Goal: Obtain resource: Obtain resource

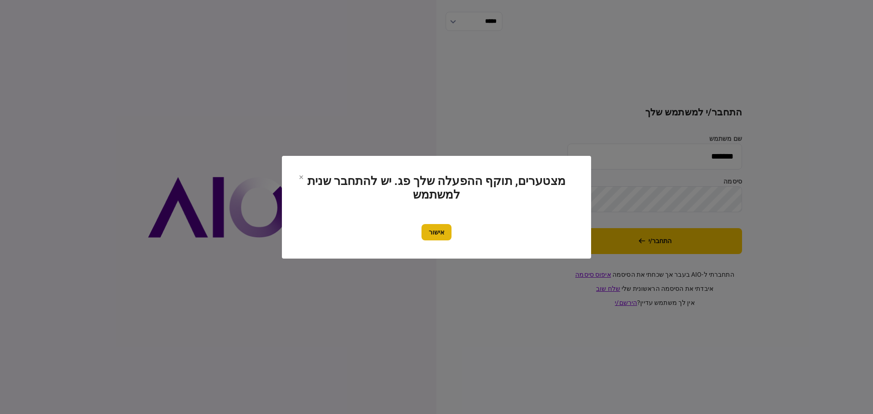
click at [436, 232] on button "אישור" at bounding box center [437, 232] width 30 height 16
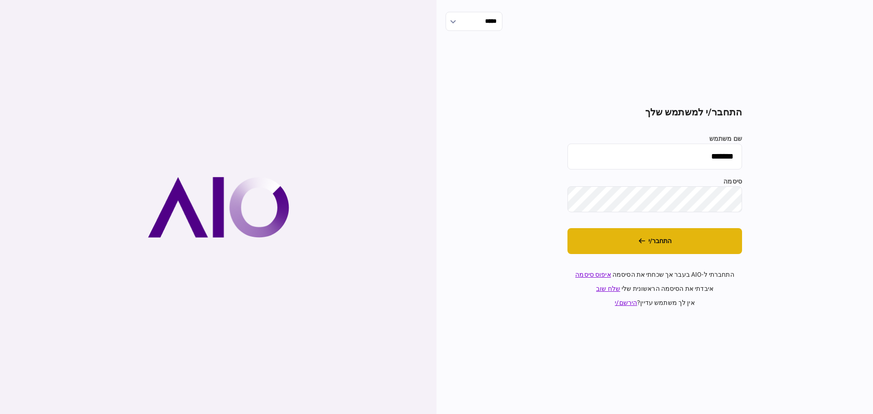
click at [649, 237] on button "התחבר/י" at bounding box center [655, 241] width 175 height 26
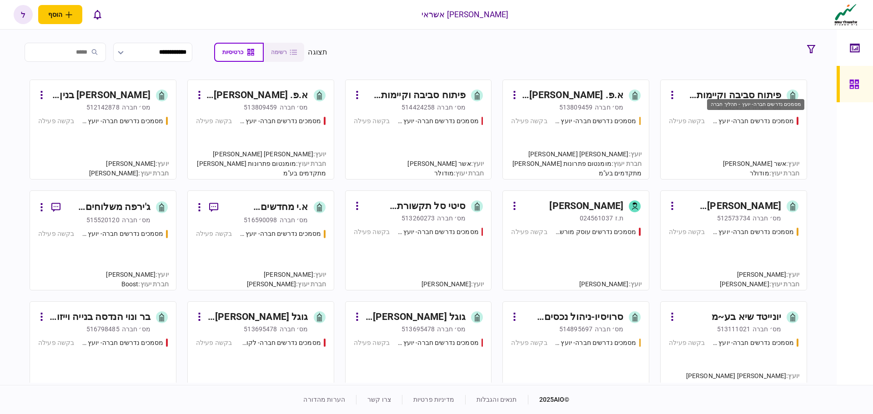
click at [753, 122] on div "מסמכים נדרשים חברה- יועץ - תהליך חברה" at bounding box center [754, 121] width 82 height 10
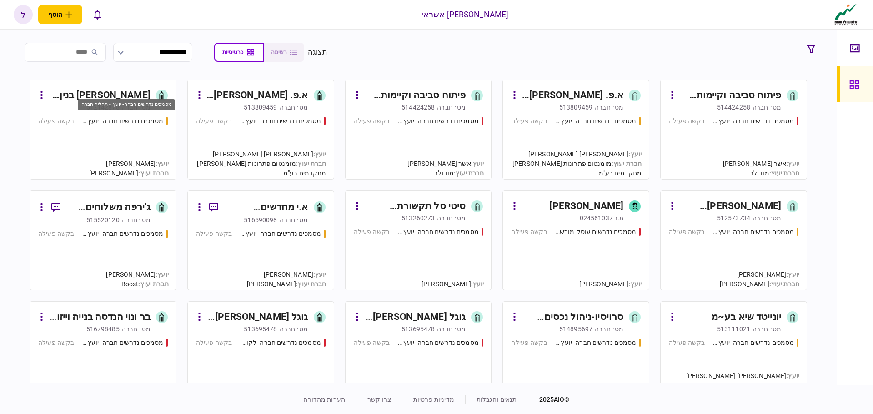
click at [122, 123] on div "מסמכים נדרשים חברה- יועץ - תהליך חברה" at bounding box center [122, 121] width 82 height 10
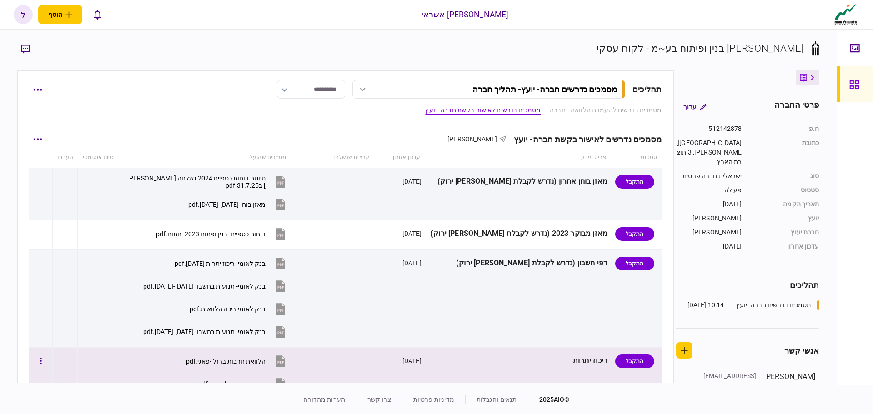
scroll to position [182, 0]
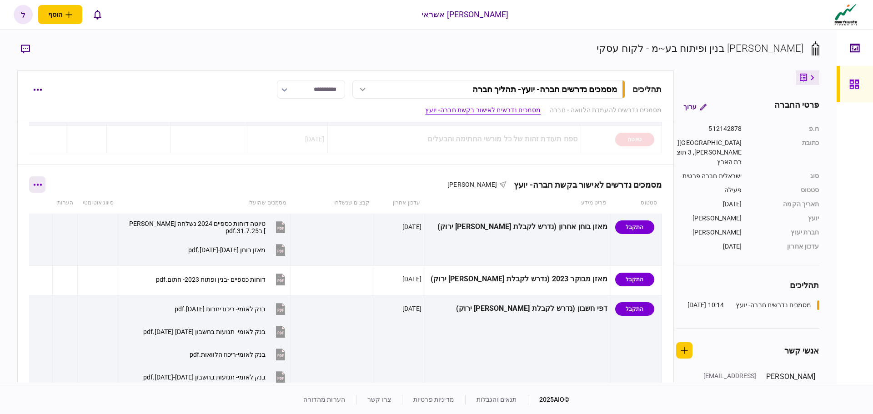
click at [42, 188] on button "button" at bounding box center [37, 184] width 16 height 16
click at [52, 245] on span "הורד מסמכים" at bounding box center [51, 242] width 42 height 11
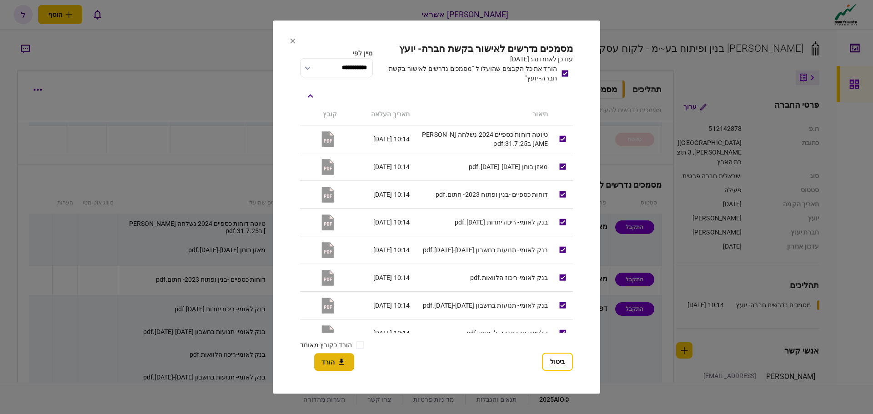
click at [337, 363] on icon "button" at bounding box center [341, 362] width 11 height 9
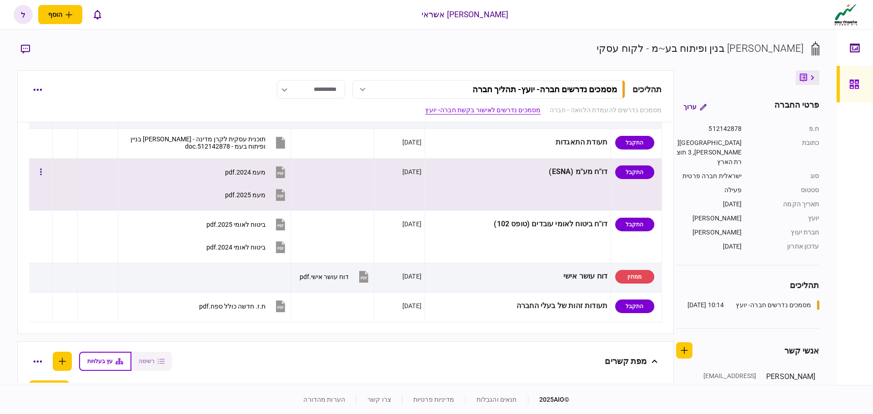
scroll to position [773, 0]
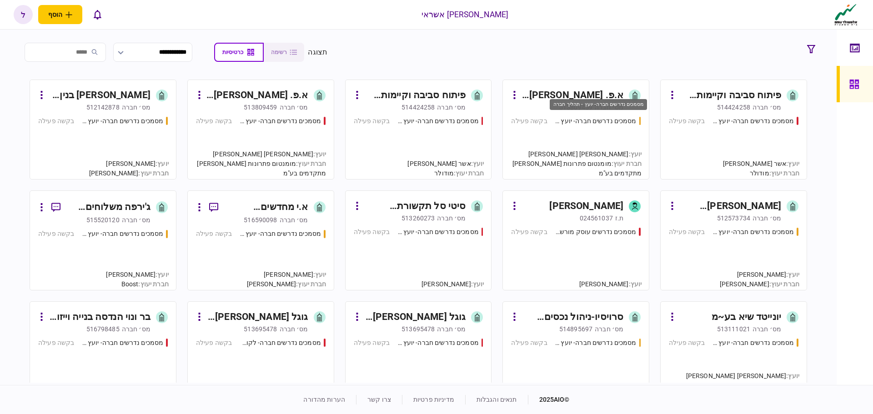
click at [602, 120] on div "מסמכים נדרשים חברה- יועץ - תהליך חברה" at bounding box center [596, 121] width 82 height 10
click at [591, 121] on div "מסמכים נדרשים חברה- יועץ - תהליך חברה" at bounding box center [596, 121] width 82 height 10
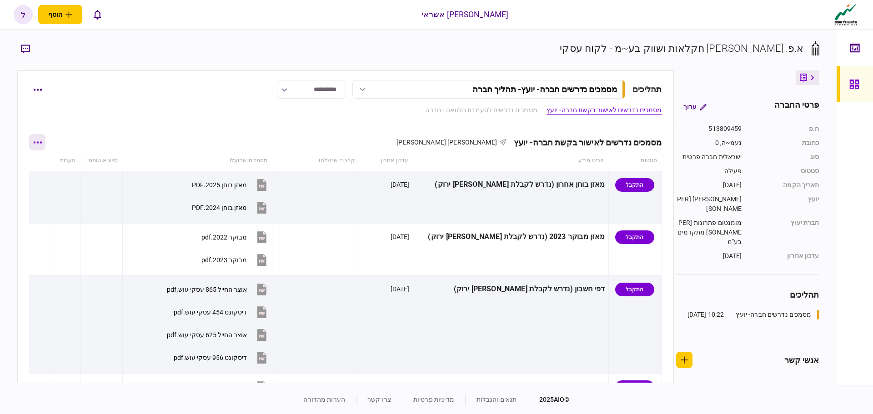
click at [40, 142] on icon "button" at bounding box center [37, 142] width 9 height 2
click at [63, 206] on span "הורד מסמכים" at bounding box center [51, 200] width 42 height 11
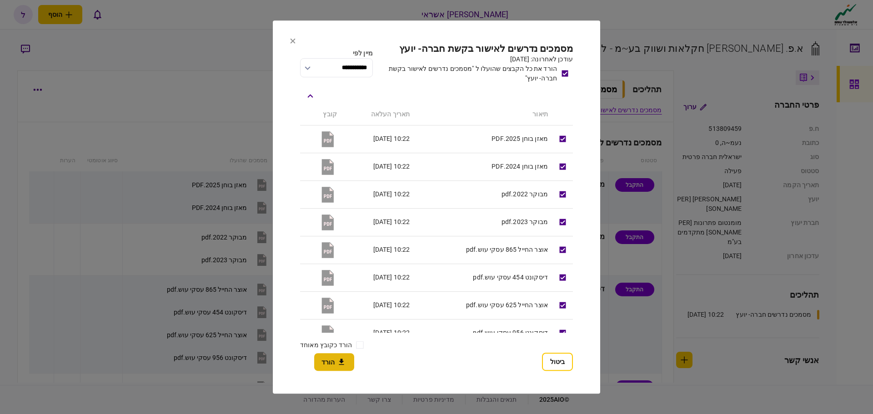
click at [329, 365] on button "הורד" at bounding box center [334, 362] width 40 height 18
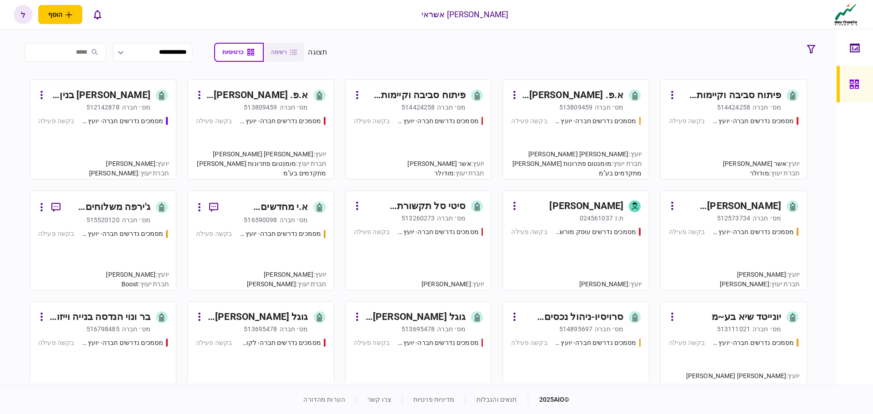
click at [96, 55] on input "search" at bounding box center [65, 52] width 81 height 19
click at [91, 51] on input "*" at bounding box center [65, 52] width 81 height 19
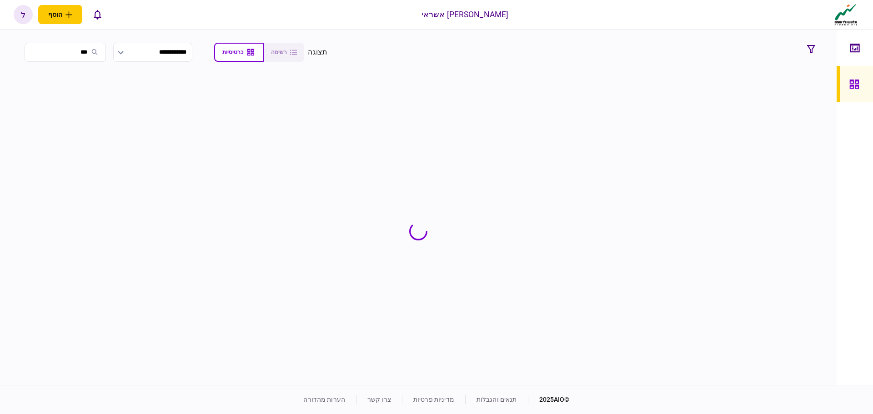
type input "****"
click at [30, 51] on input "****" at bounding box center [65, 52] width 81 height 19
click at [32, 52] on input "****" at bounding box center [65, 52] width 81 height 19
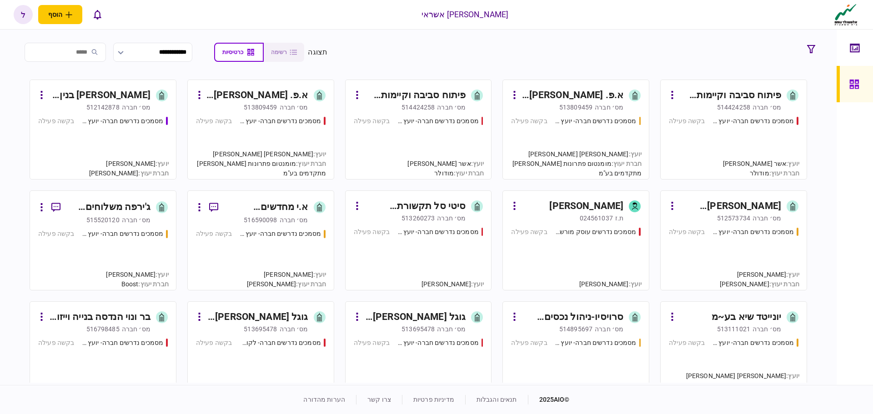
click at [614, 144] on div "מסמכים נדרשים חברה- יועץ - תהליך חברה בקשה פעילה" at bounding box center [576, 143] width 130 height 55
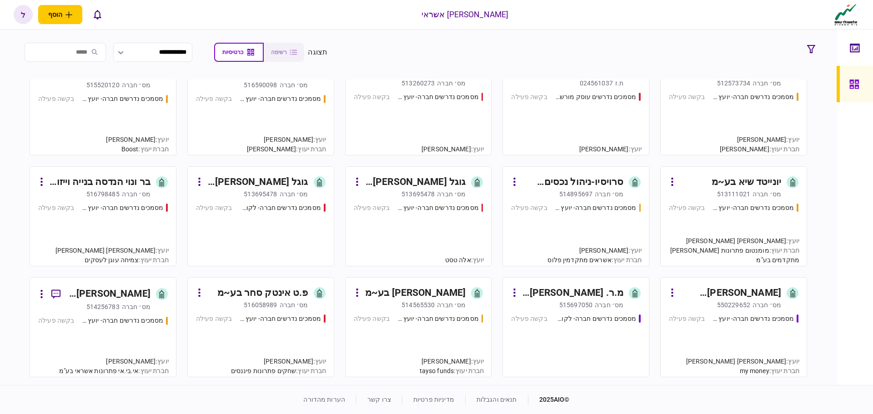
scroll to position [136, 0]
click at [280, 305] on div "מס׳ חברה 516058989" at bounding box center [252, 303] width 112 height 9
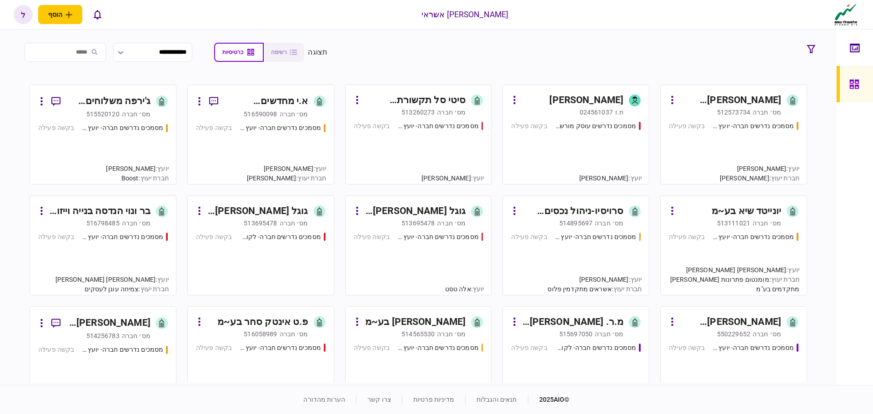
scroll to position [182, 0]
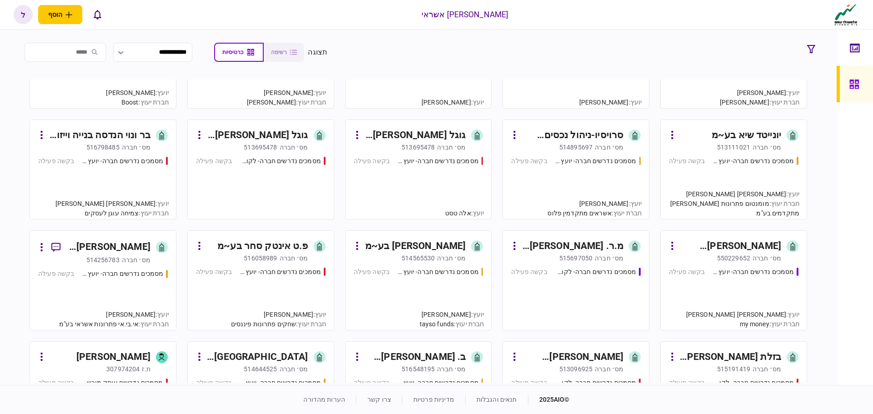
click at [438, 277] on div "מסמכים נדרשים חברה- יועץ - תהליך חברה" at bounding box center [438, 272] width 82 height 10
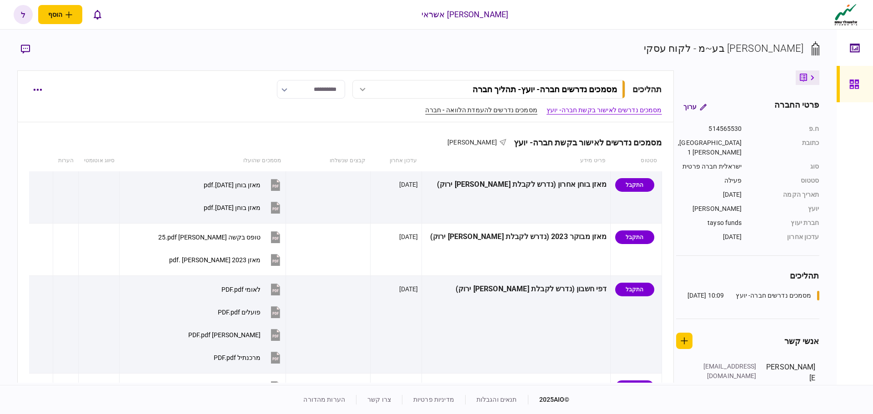
click at [459, 111] on link "מסמכים נדרשים להעמדת הלוואה - חברה" at bounding box center [481, 111] width 112 height 10
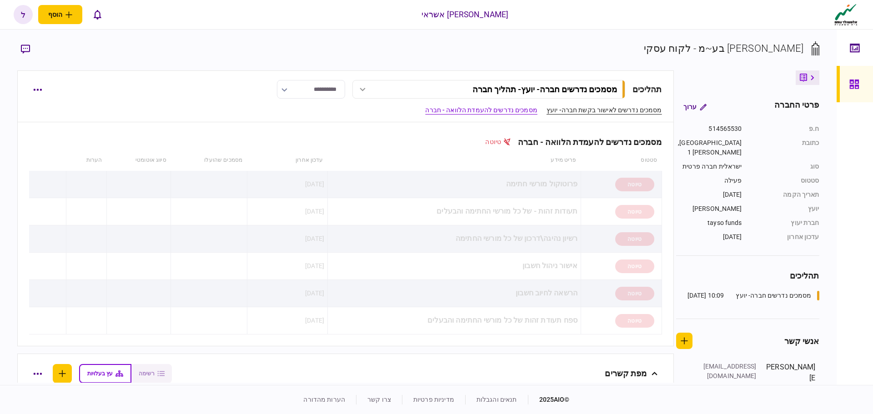
click at [589, 111] on link "מסמכים נדרשים לאישור בקשת חברה- יועץ" at bounding box center [605, 111] width 116 height 10
